Goal: Information Seeking & Learning: Learn about a topic

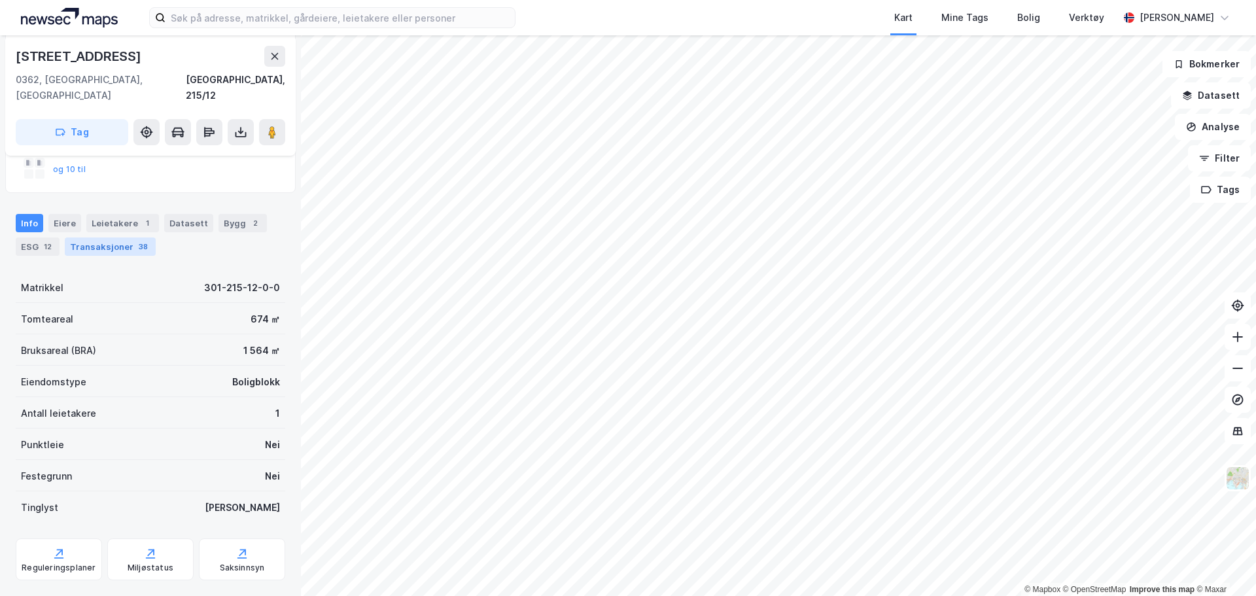
click at [101, 237] on div "Transaksjoner 38" at bounding box center [110, 246] width 91 height 18
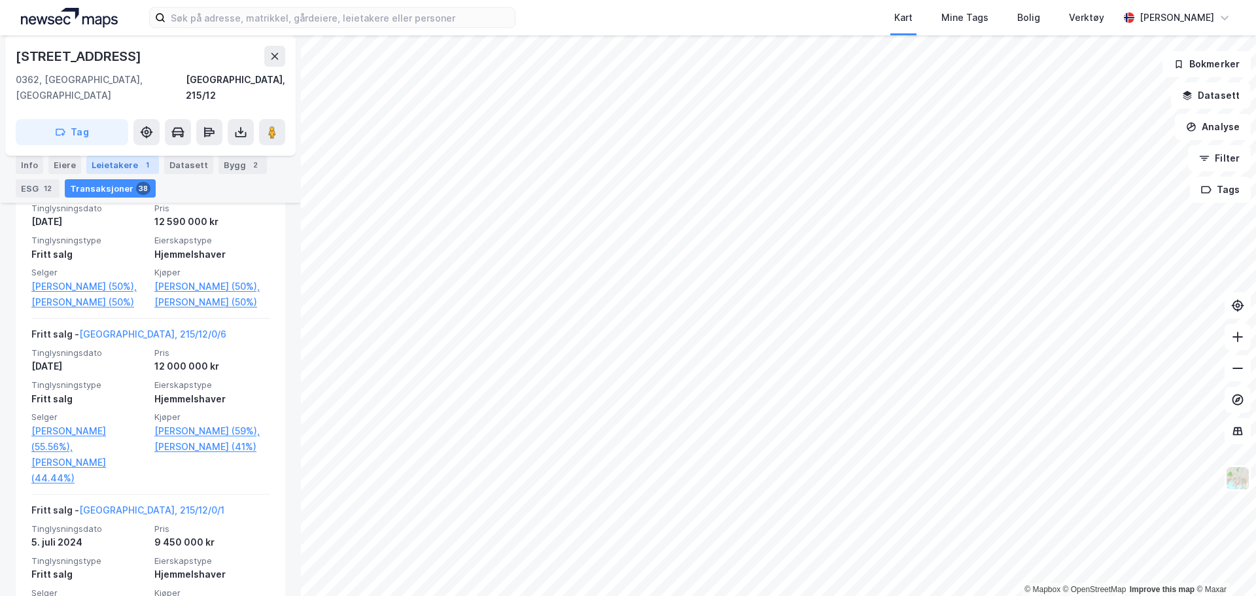
scroll to position [392, 0]
